Goal: Task Accomplishment & Management: Manage account settings

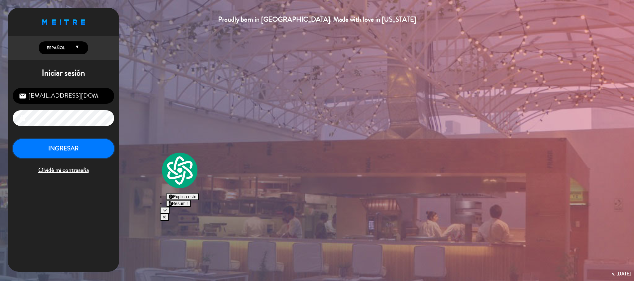
click at [80, 149] on button "INGRESAR" at bounding box center [63, 148] width 101 height 19
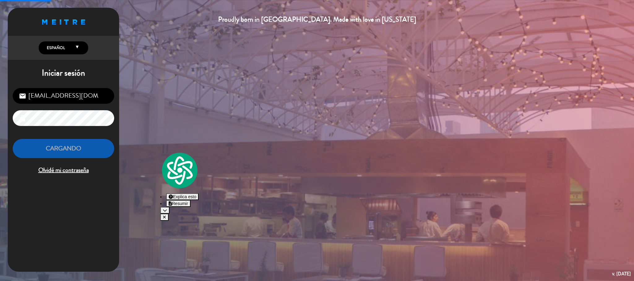
scroll to position [239, 0]
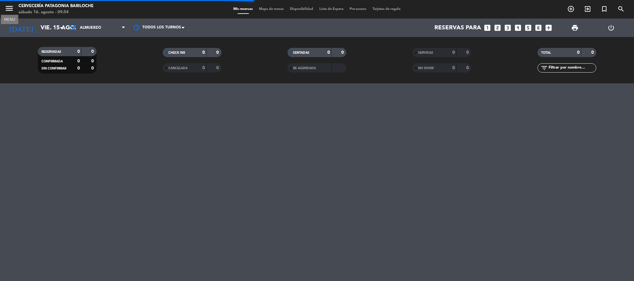
click at [10, 10] on icon "menu" at bounding box center [9, 8] width 9 height 9
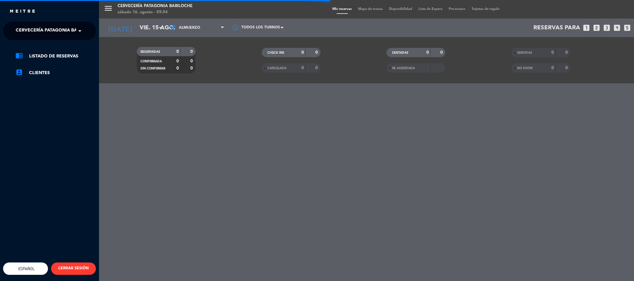
click at [47, 29] on span "Cervecería Patagonia Bariloche" at bounding box center [56, 30] width 81 height 13
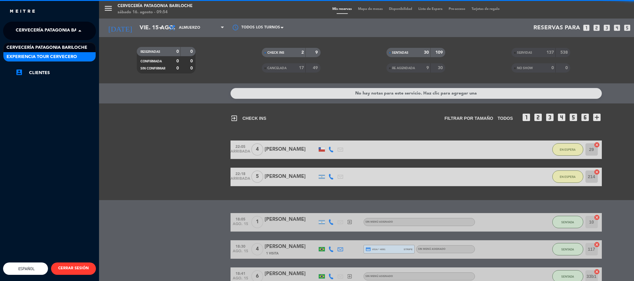
click at [45, 56] on span "Experiencia Tour Cervecero" at bounding box center [41, 56] width 71 height 7
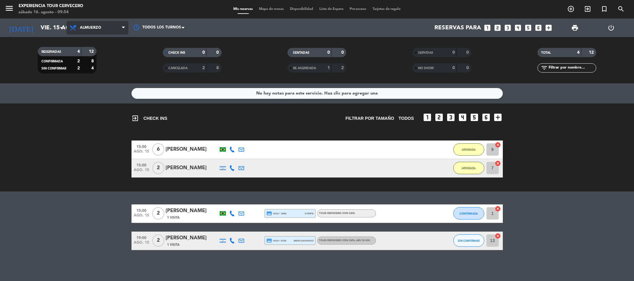
click at [87, 26] on span "Almuerzo" at bounding box center [90, 28] width 21 height 4
click at [97, 37] on div "menu Experiencia Tour Cervecero [DATE] 16. agosto - 09:54 Mis reservas Mapa de …" at bounding box center [317, 41] width 634 height 83
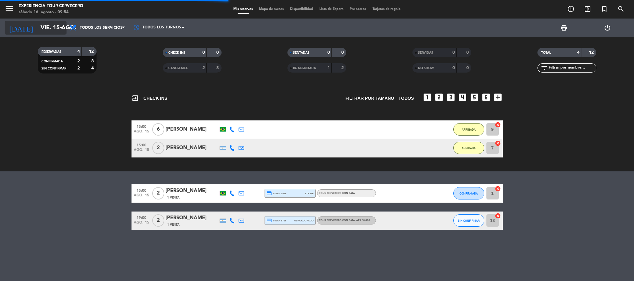
click at [49, 25] on input "vie. 15 ago." at bounding box center [74, 27] width 75 height 13
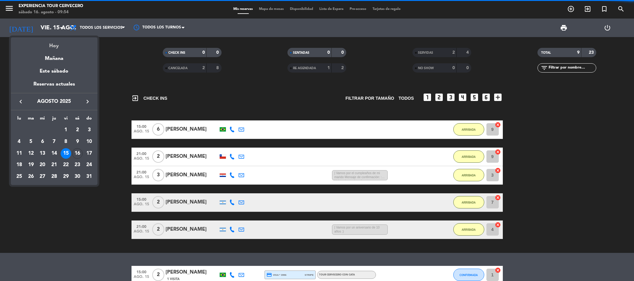
click at [56, 43] on div "Hoy" at bounding box center [54, 43] width 87 height 13
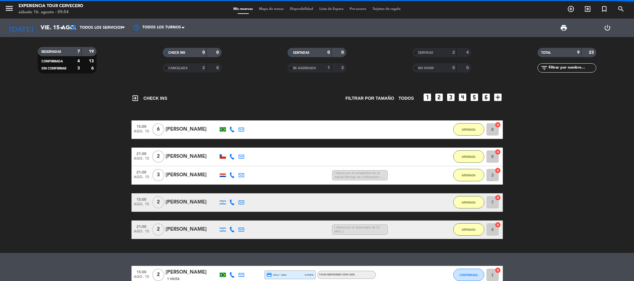
type input "sáb. 16 ago."
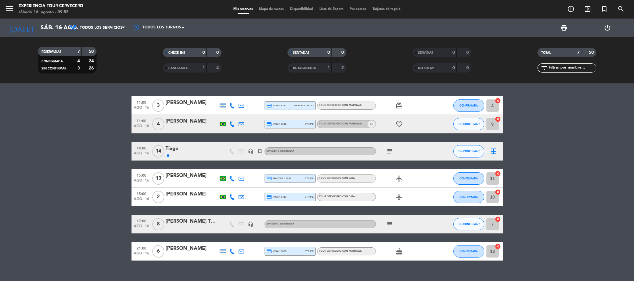
click at [252, 153] on icon "headset_mic" at bounding box center [251, 152] width 6 height 6
click at [389, 148] on icon "subject" at bounding box center [389, 151] width 7 height 7
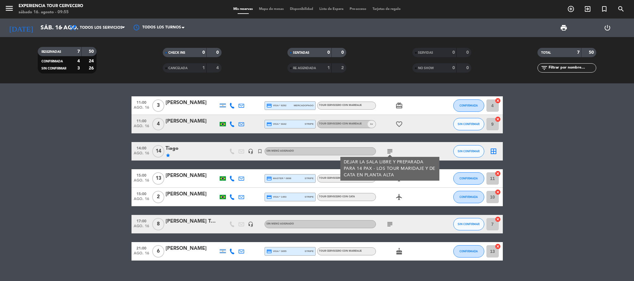
click at [231, 104] on icon at bounding box center [232, 106] width 6 height 6
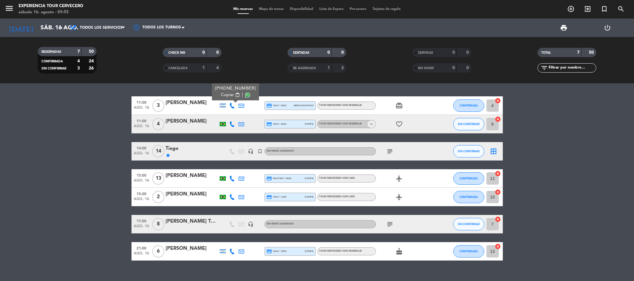
click at [226, 93] on span "Copiar" at bounding box center [227, 95] width 13 height 6
click at [230, 124] on icon at bounding box center [232, 125] width 6 height 6
click at [223, 113] on span "Copiar" at bounding box center [226, 113] width 13 height 6
